Goal: Transaction & Acquisition: Purchase product/service

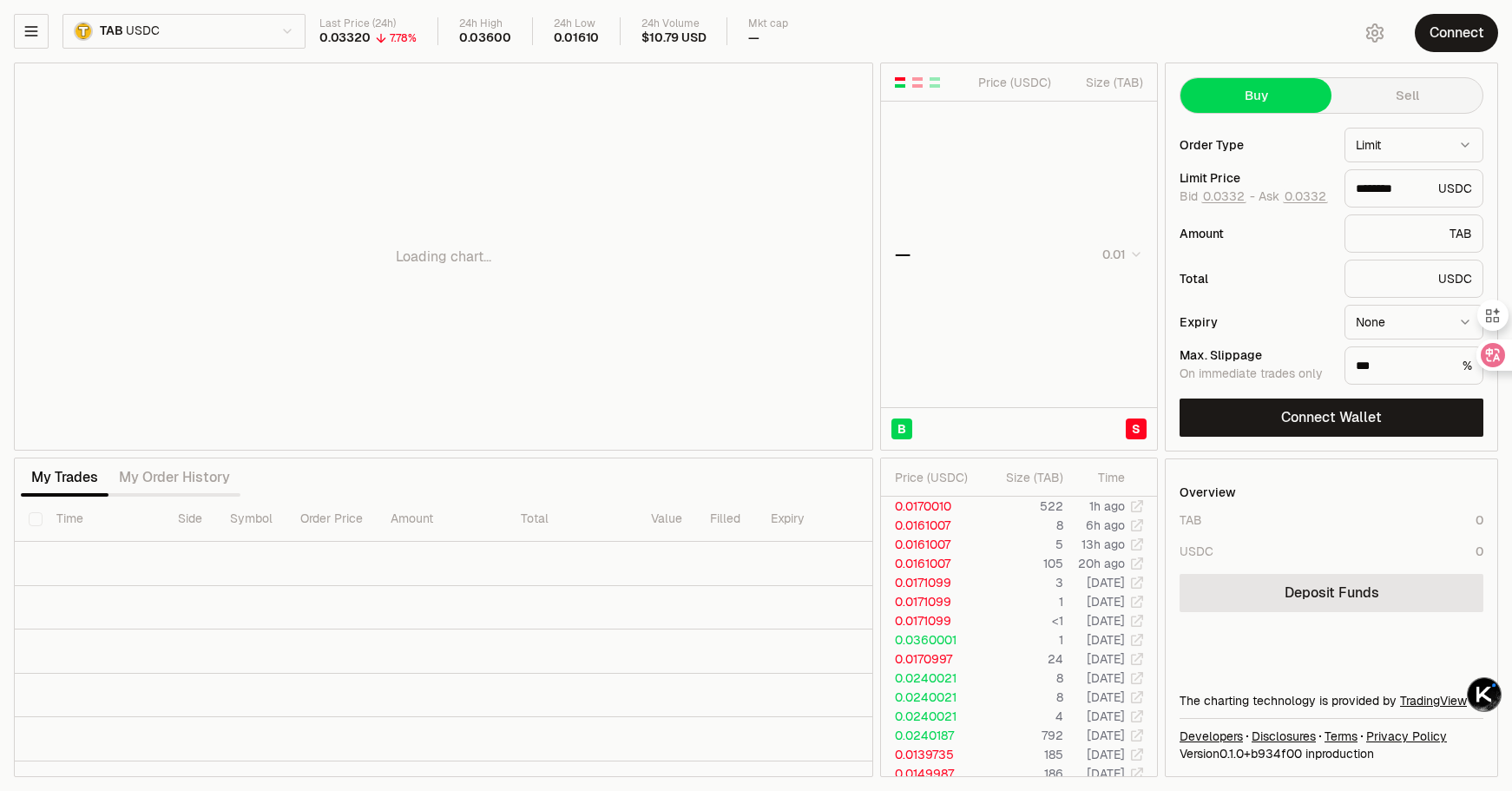
click at [1441, 36] on button "Connect" at bounding box center [1456, 33] width 83 height 38
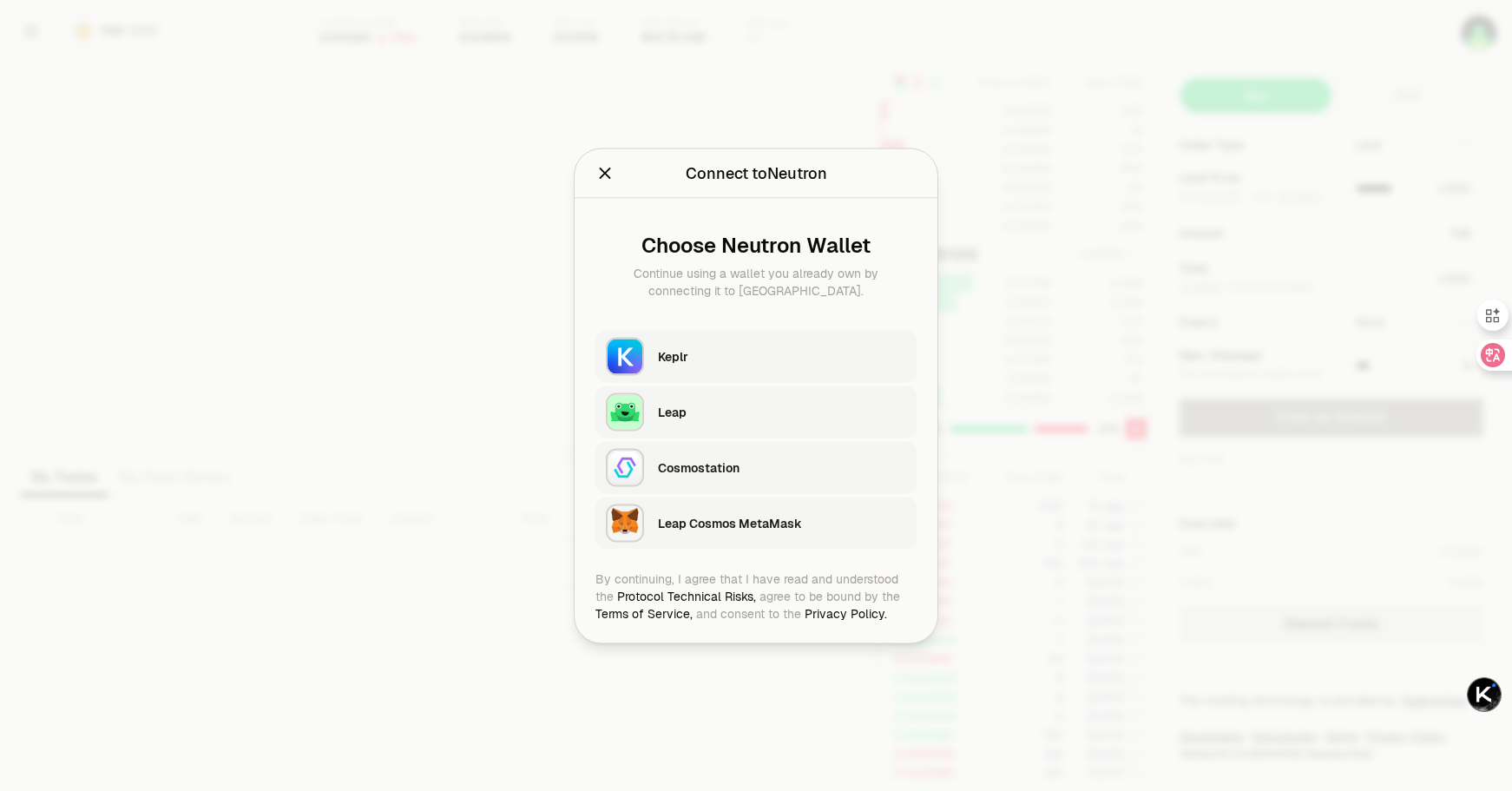
click at [660, 368] on div "Keplr" at bounding box center [783, 356] width 249 height 26
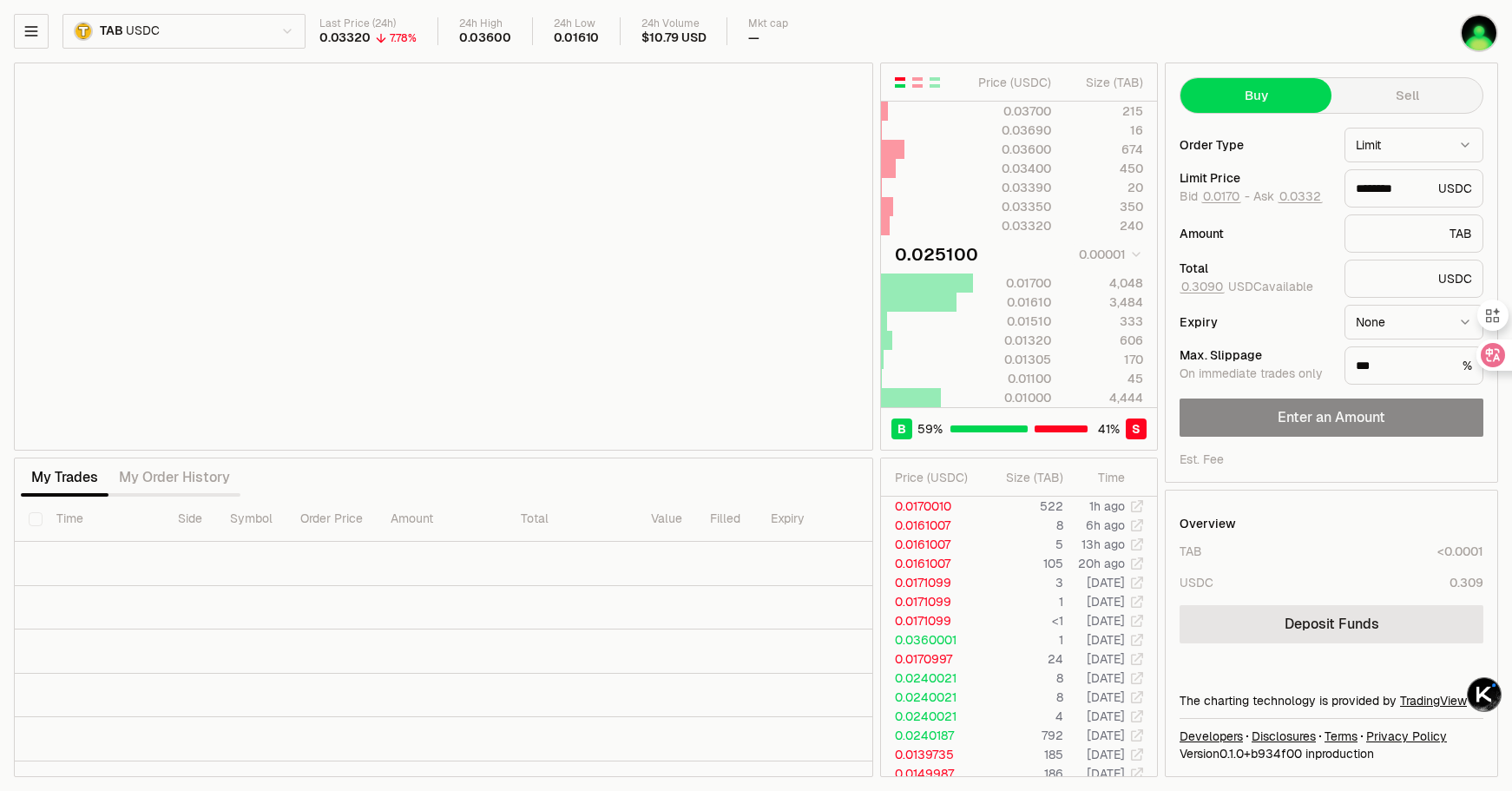
click at [1389, 91] on button "Sell" at bounding box center [1407, 95] width 151 height 35
type input "********"
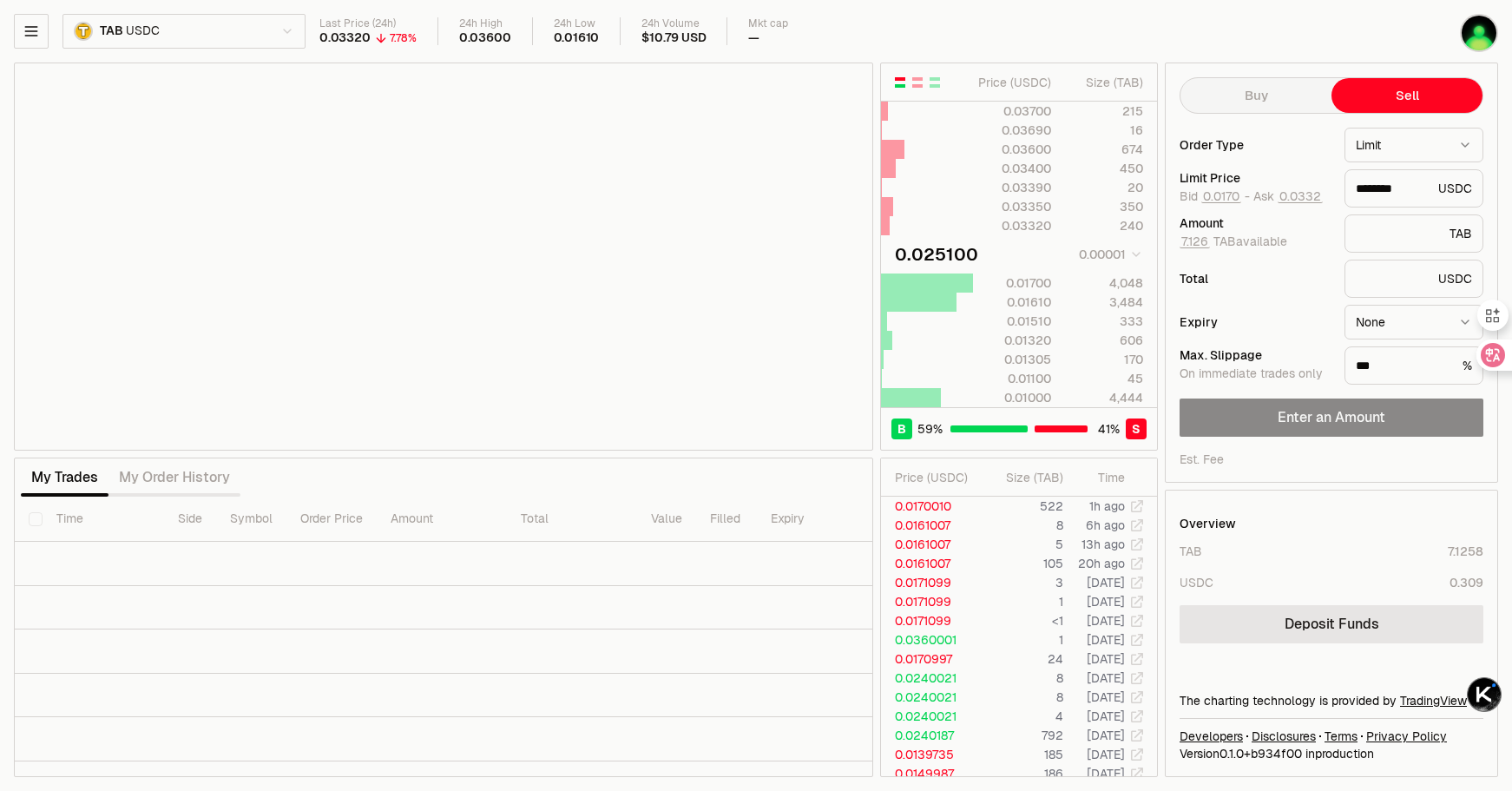
click at [1384, 135] on html "Neutron Balance Earn Supervaults Bridge Orderbook Stake Ecosystem Governance Do…" at bounding box center [756, 396] width 1512 height 791
select select "******"
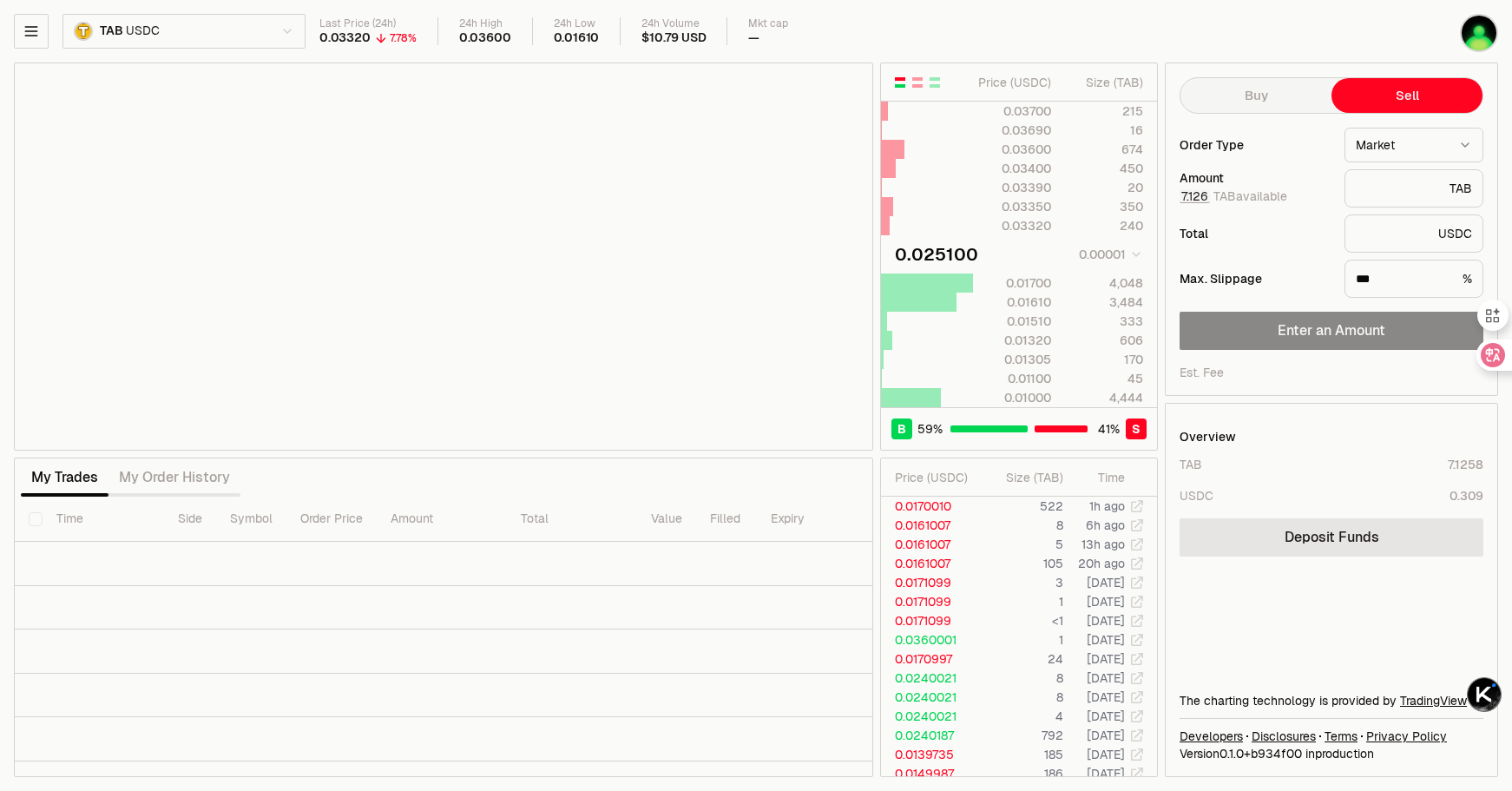
click at [1195, 197] on button "7.126" at bounding box center [1195, 195] width 30 height 14
type input "*"
type input "********"
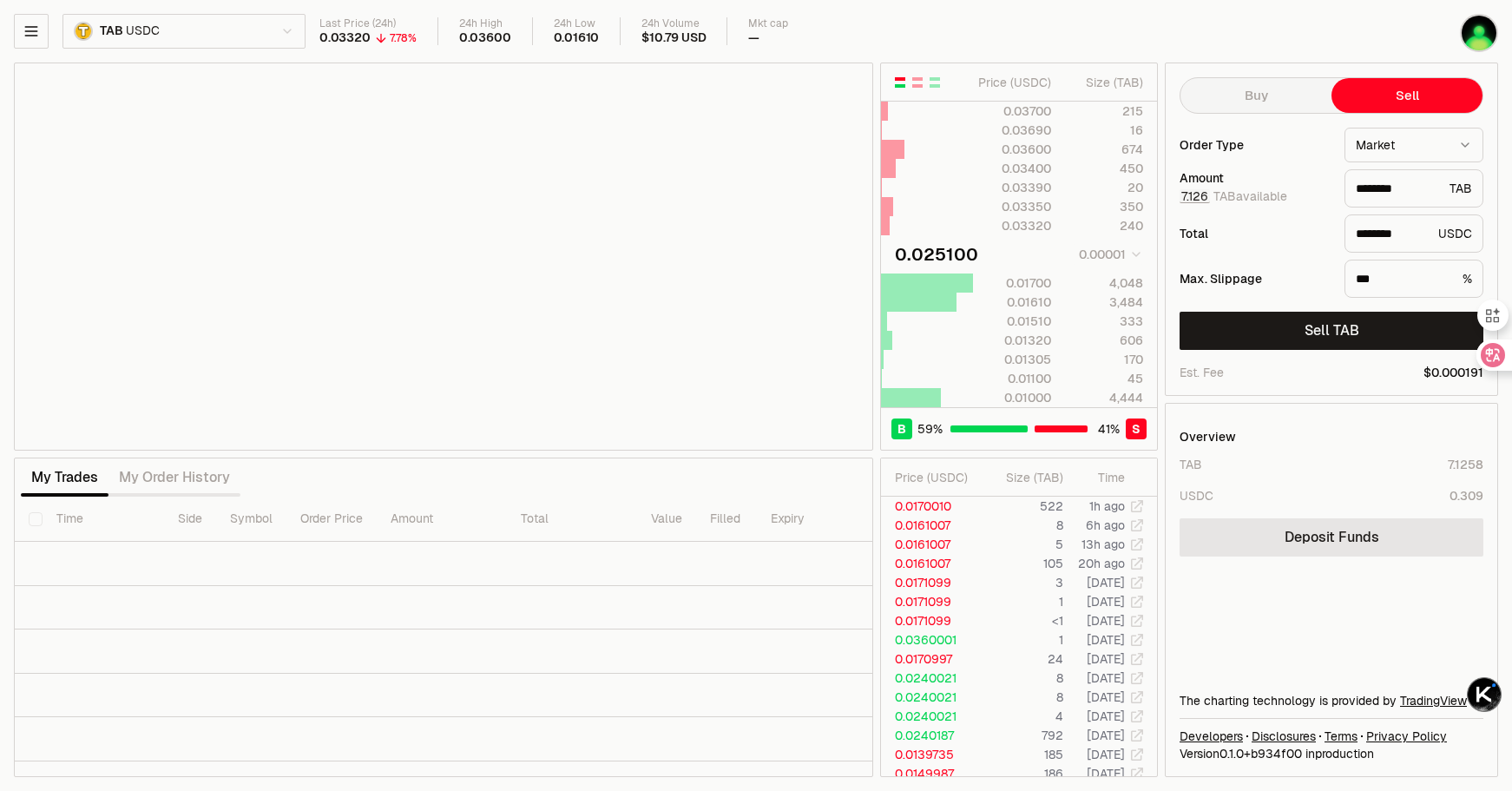
click at [1202, 199] on button "7.126" at bounding box center [1195, 195] width 30 height 14
click at [1018, 223] on div "0.03320" at bounding box center [1013, 225] width 78 height 18
click at [1007, 277] on div "0.01700" at bounding box center [1013, 282] width 78 height 18
click at [1183, 198] on button "7.126" at bounding box center [1195, 195] width 30 height 14
click at [1281, 320] on button "Sell TAB" at bounding box center [1332, 330] width 304 height 38
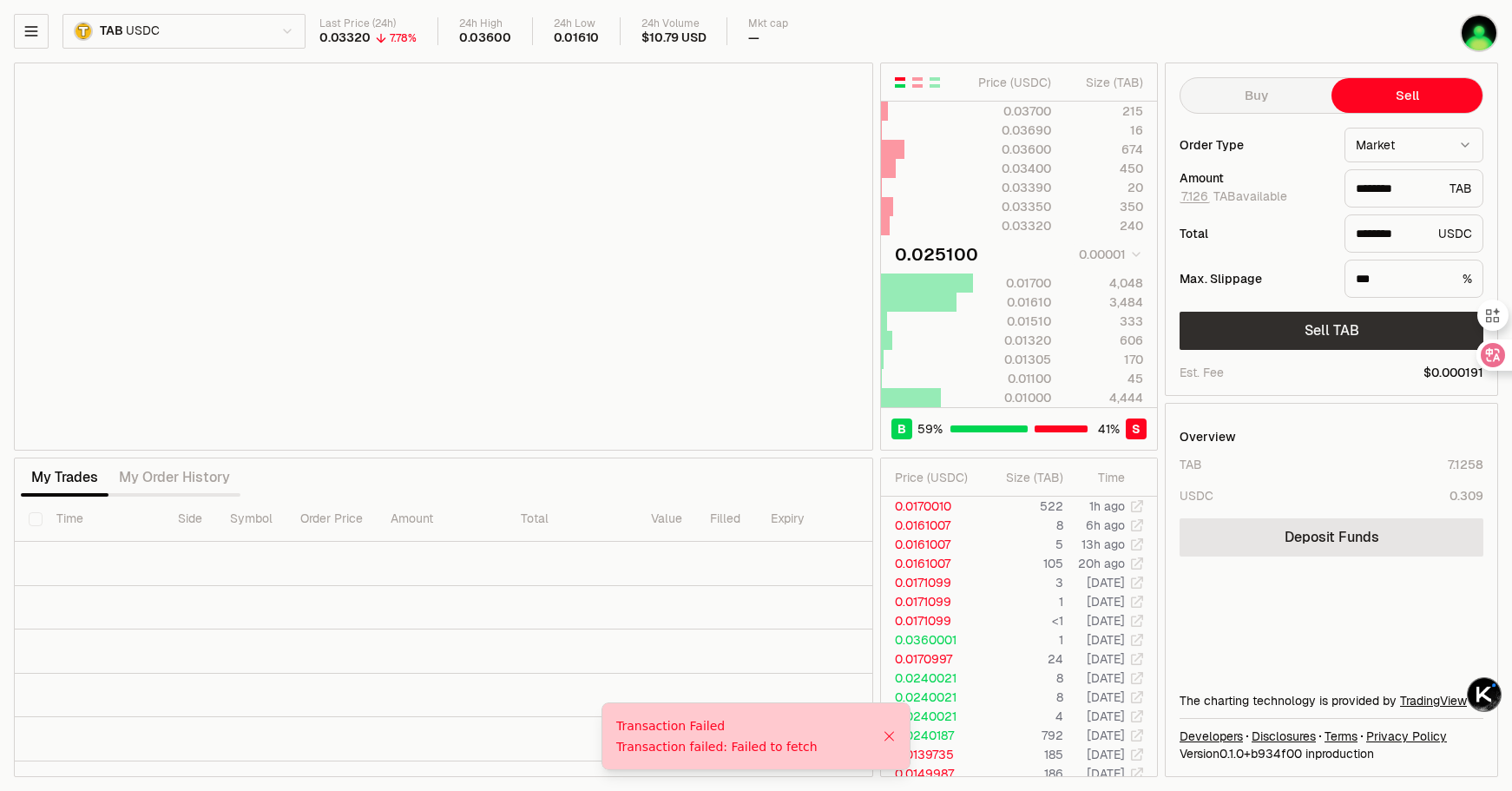
click at [1257, 330] on button "Sell TAB" at bounding box center [1332, 330] width 304 height 38
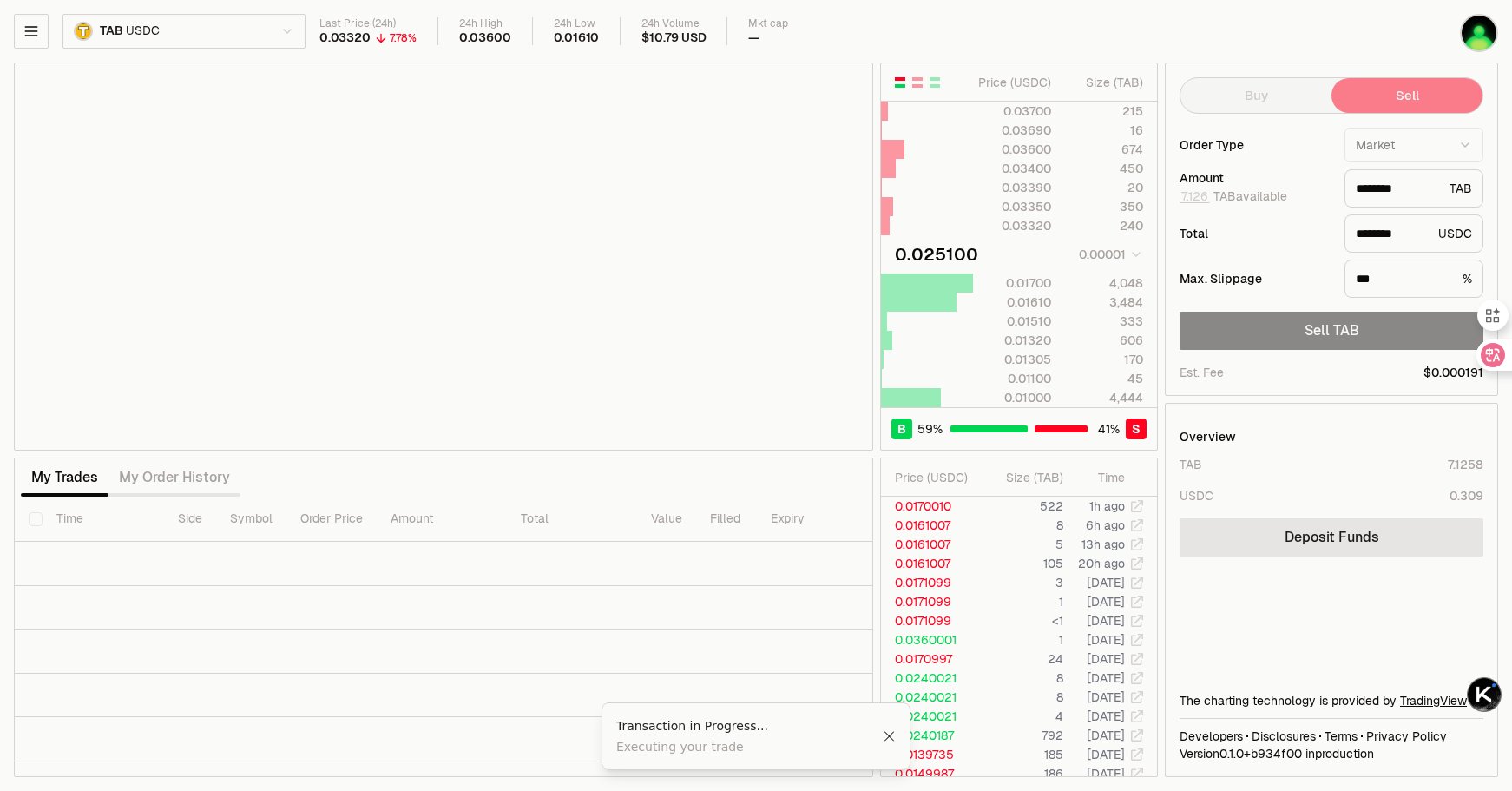
click at [1295, 109] on div "Buy Sell" at bounding box center [1332, 95] width 304 height 36
click at [1476, 99] on div "Buy Sell" at bounding box center [1332, 95] width 304 height 36
click at [1481, 354] on icon at bounding box center [1480, 354] width 18 height 18
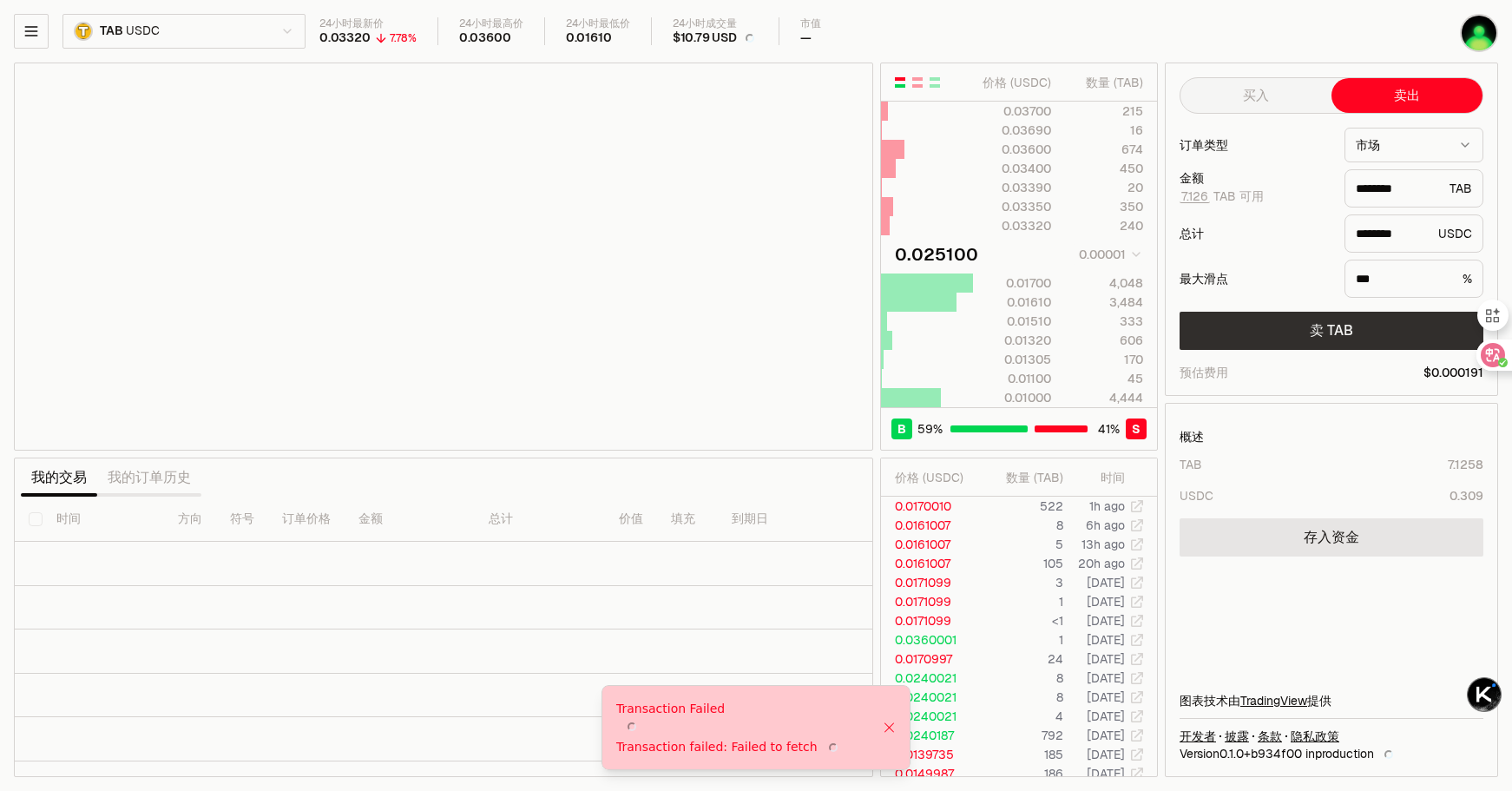
click at [1364, 330] on button "卖 TAB" at bounding box center [1332, 330] width 304 height 38
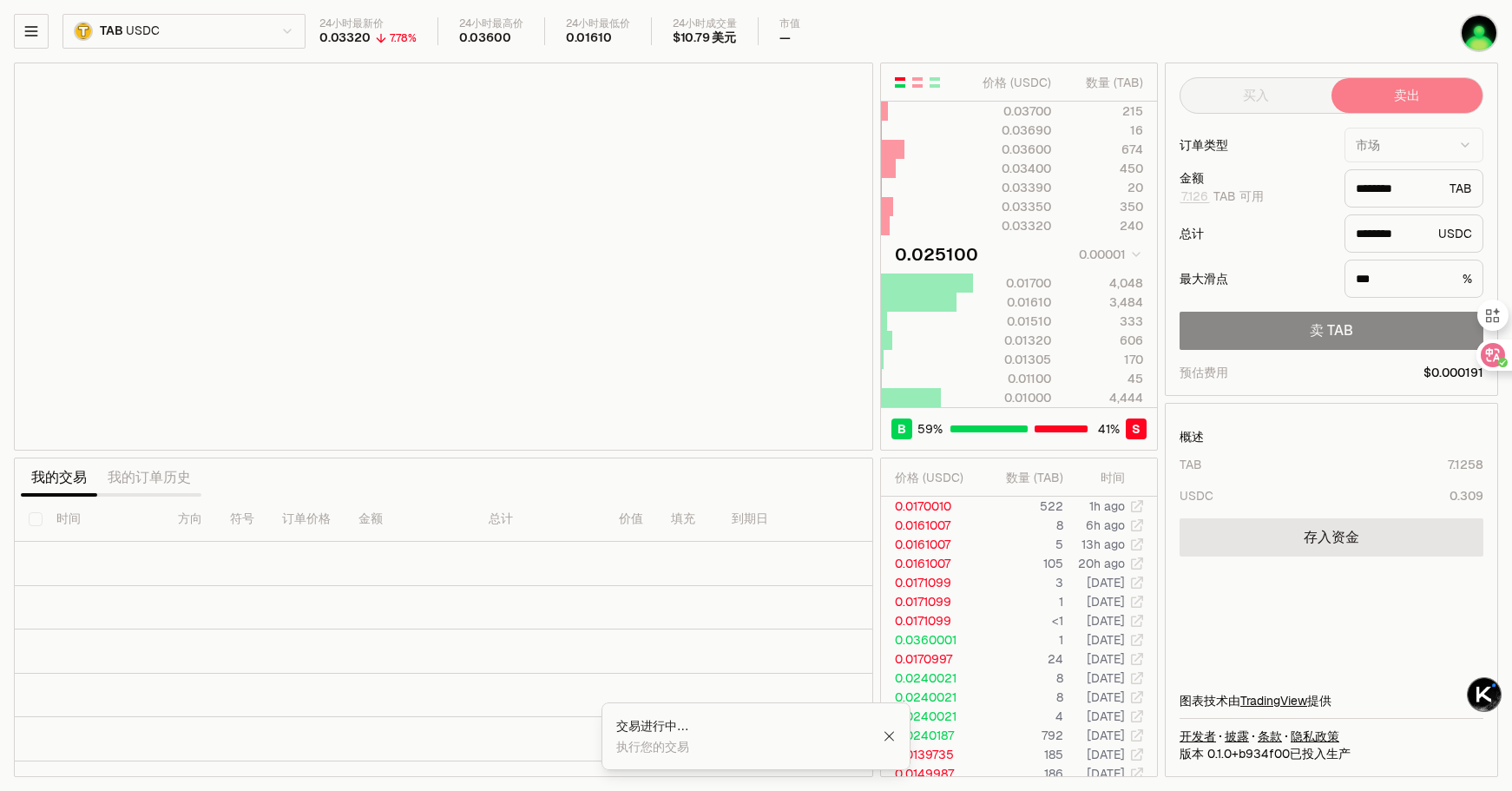
click at [1253, 96] on div "买入 卖出" at bounding box center [1332, 95] width 304 height 36
click at [1380, 97] on div "买入 卖出" at bounding box center [1332, 95] width 304 height 36
click at [1276, 95] on div "买入 卖出" at bounding box center [1332, 95] width 304 height 36
click at [1248, 99] on div "买入 卖出" at bounding box center [1332, 95] width 304 height 36
click at [1392, 99] on div "买入 卖出" at bounding box center [1332, 95] width 304 height 36
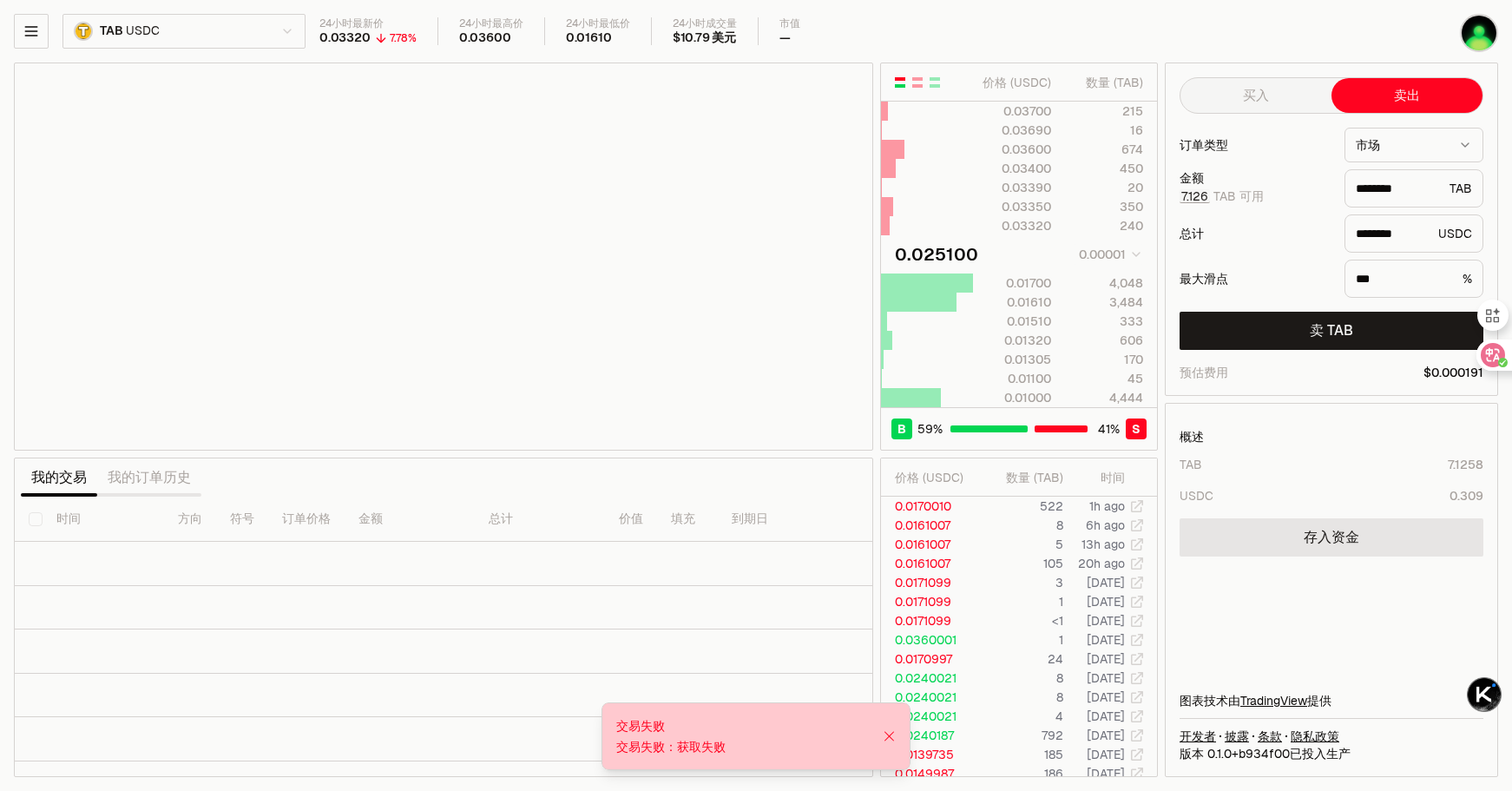
click at [1206, 198] on button "7.126" at bounding box center [1195, 195] width 30 height 14
click at [1196, 194] on button "7.126" at bounding box center [1195, 195] width 30 height 14
click at [1377, 145] on html "Neutron Balance Earn Supervaults Bridge Orderbook Stake Ecosystem Governance Do…" at bounding box center [756, 396] width 1512 height 791
click at [1390, 322] on button "卖 TAB" at bounding box center [1332, 330] width 304 height 38
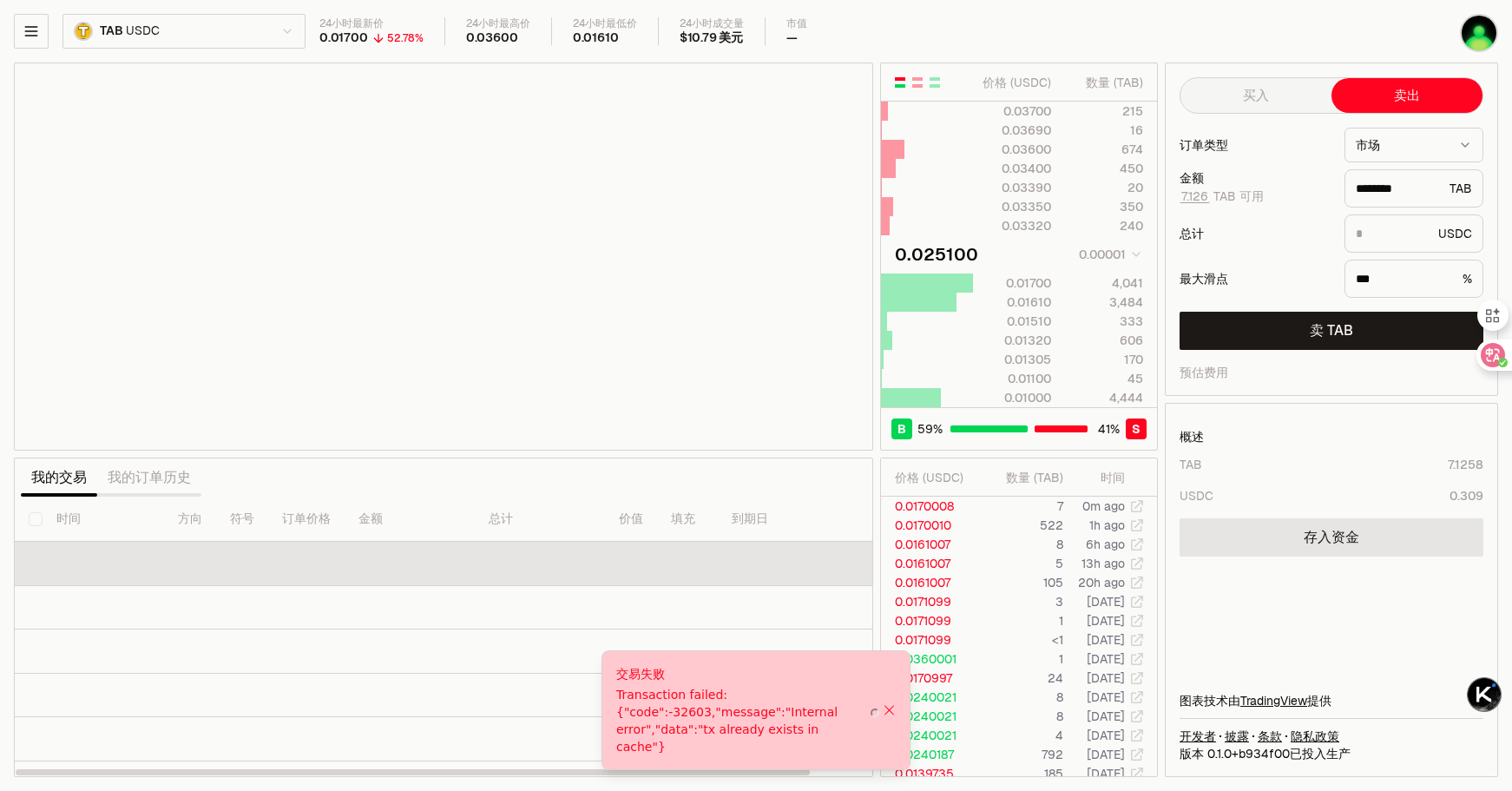
type input "********"
